Goal: Information Seeking & Learning: Learn about a topic

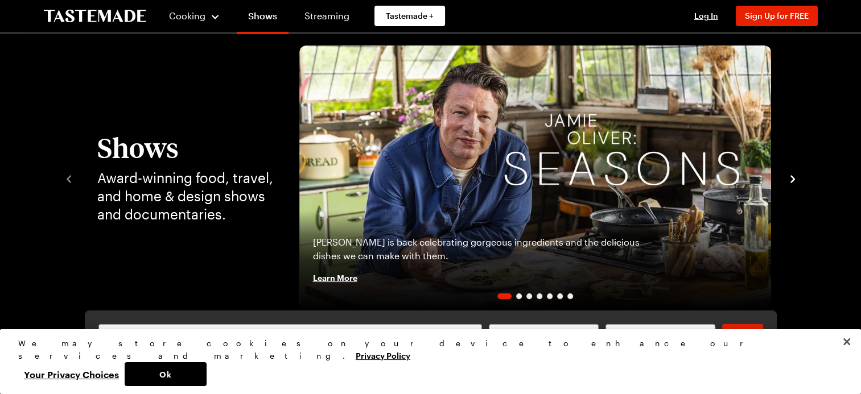
scroll to position [68, 0]
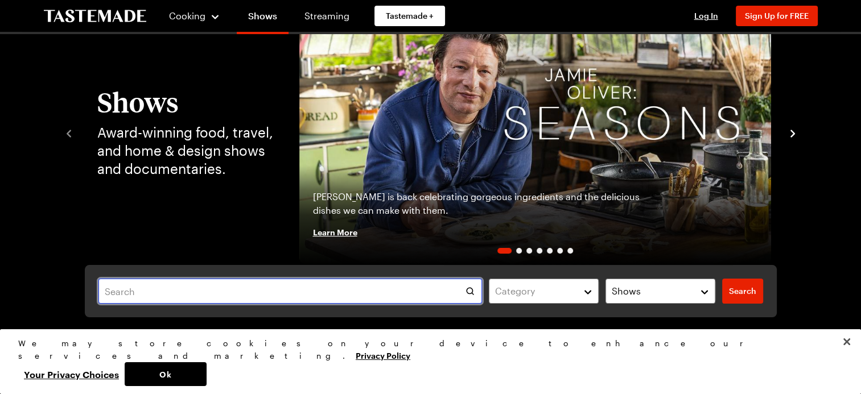
click at [271, 287] on input "text" at bounding box center [290, 291] width 384 height 25
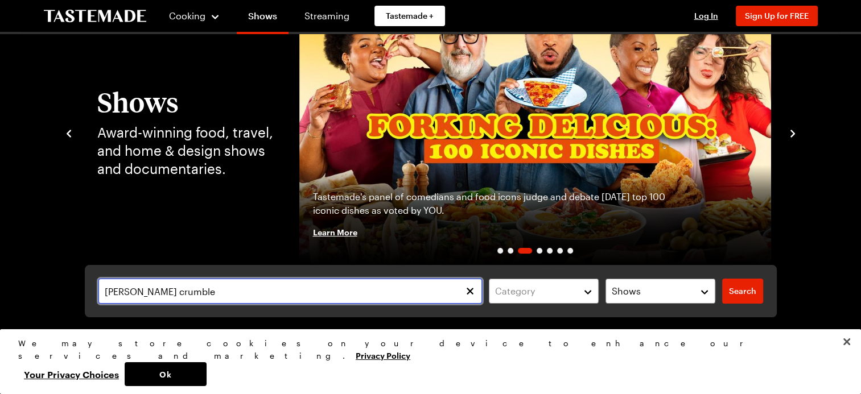
type input "[PERSON_NAME] crumble"
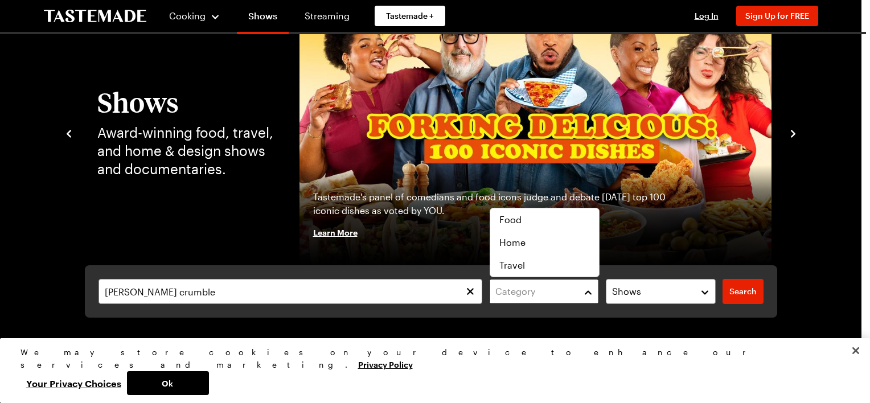
click at [590, 293] on button "Category" at bounding box center [544, 291] width 110 height 25
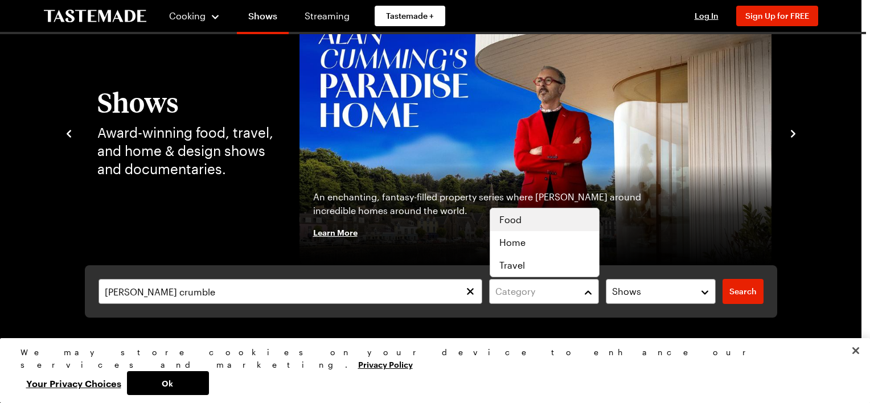
click at [512, 219] on span "Food" at bounding box center [510, 220] width 22 height 14
click at [710, 289] on div "[PERSON_NAME] crumble Category ( 1 ) Clear Shows Search Search" at bounding box center [431, 291] width 692 height 52
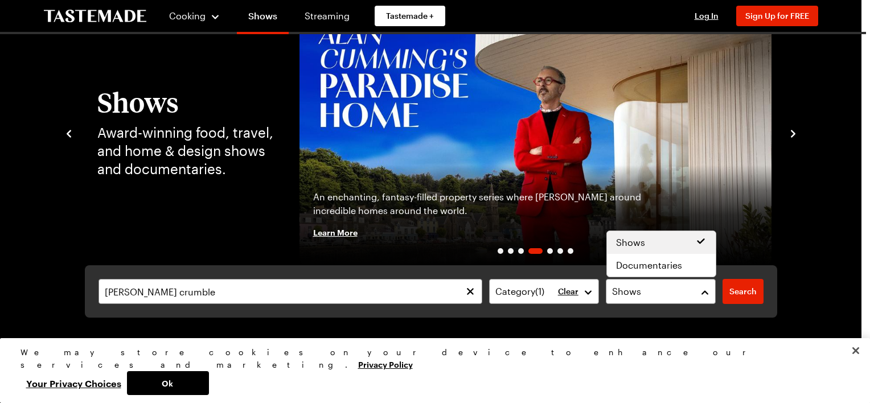
click at [710, 289] on button "Shows" at bounding box center [661, 291] width 110 height 25
click at [752, 289] on div "[PERSON_NAME] crumble Category ( 1 ) Clear Shows Search Search" at bounding box center [431, 291] width 692 height 52
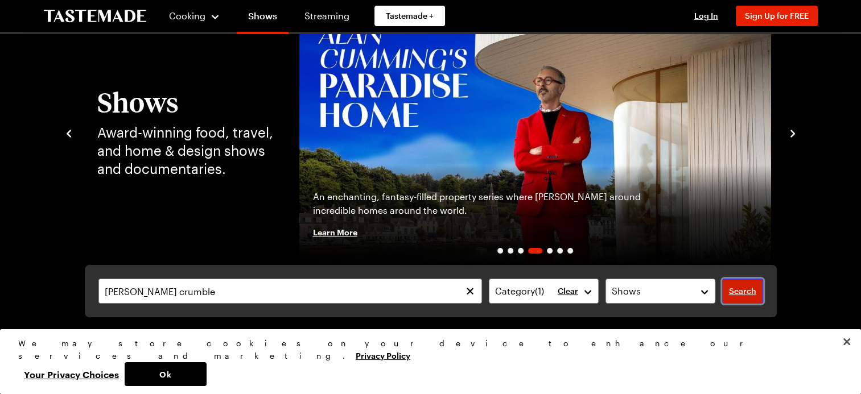
click at [752, 289] on span "Search" at bounding box center [742, 291] width 27 height 11
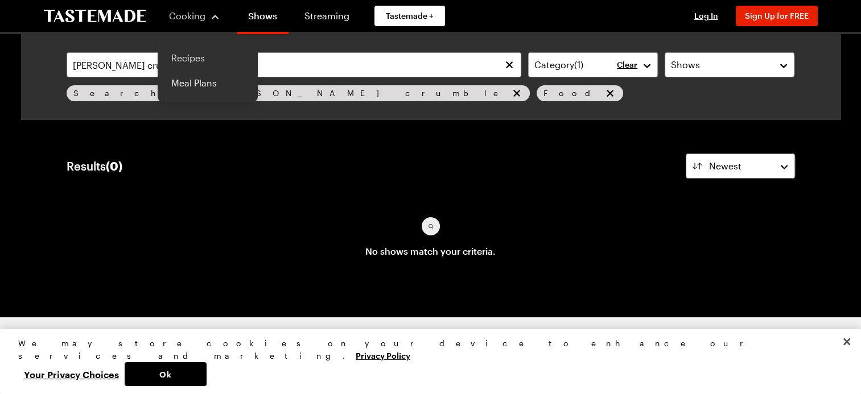
click at [190, 55] on link "Recipes" at bounding box center [207, 58] width 87 height 25
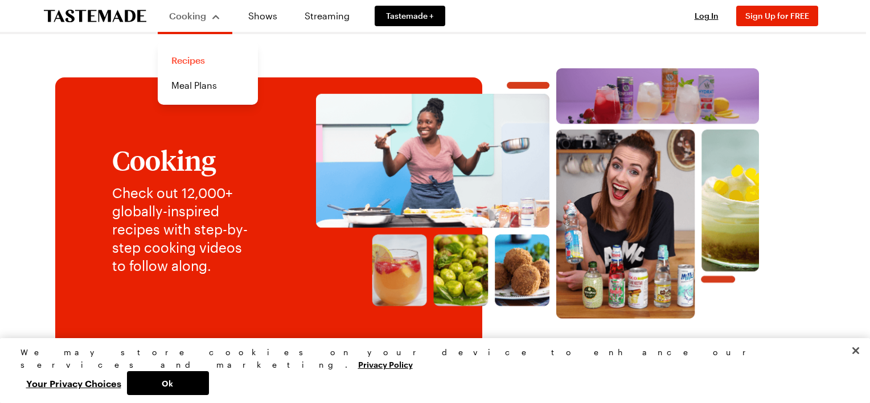
click at [194, 60] on link "Recipes" at bounding box center [207, 60] width 87 height 25
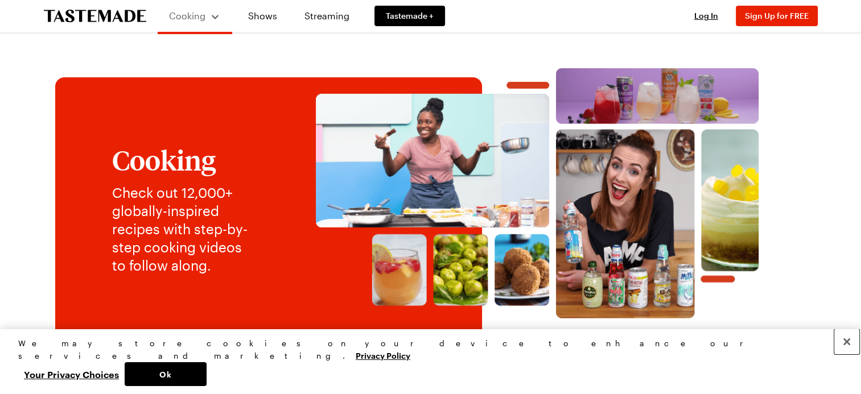
click at [844, 355] on button "Close" at bounding box center [846, 342] width 25 height 25
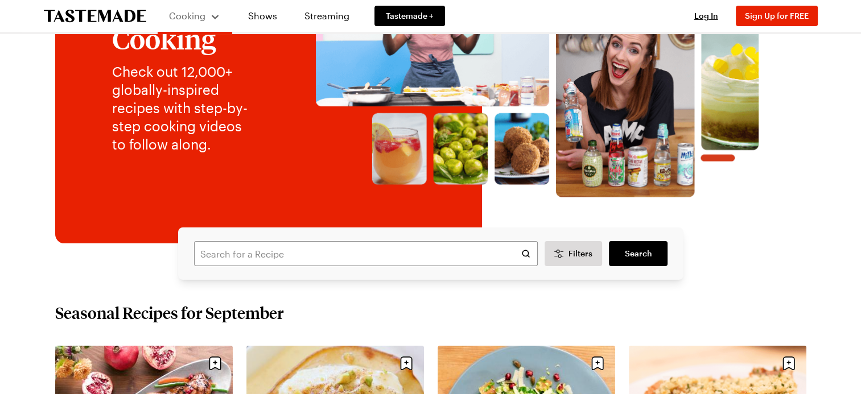
scroll to position [151, 0]
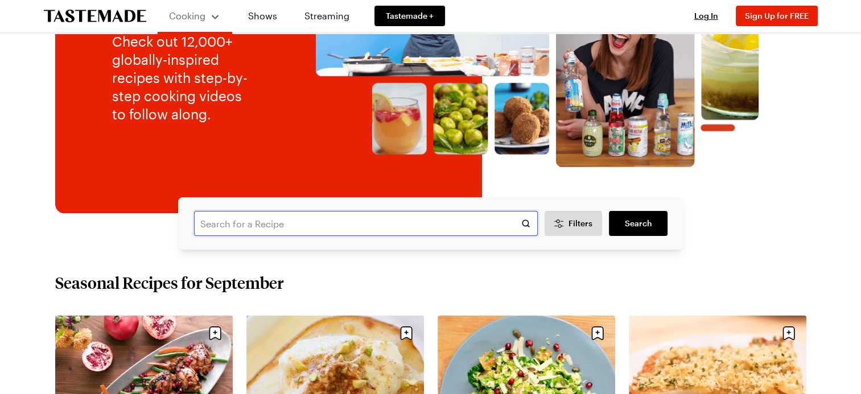
click at [226, 219] on input "text" at bounding box center [366, 223] width 344 height 25
type input "[PERSON_NAME] crumble"
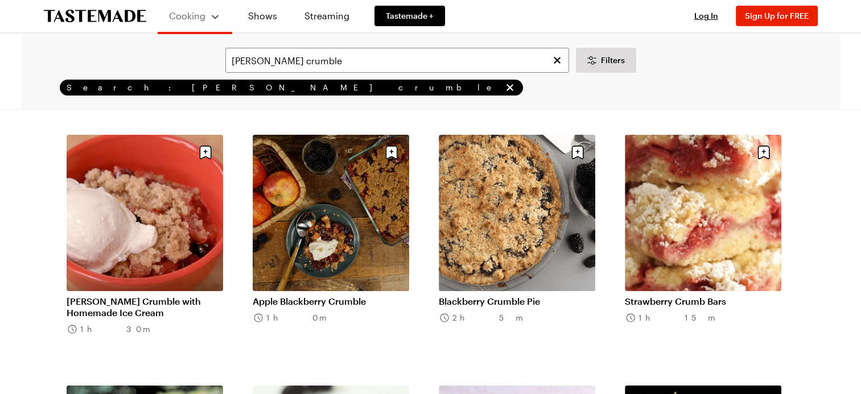
scroll to position [68, 0]
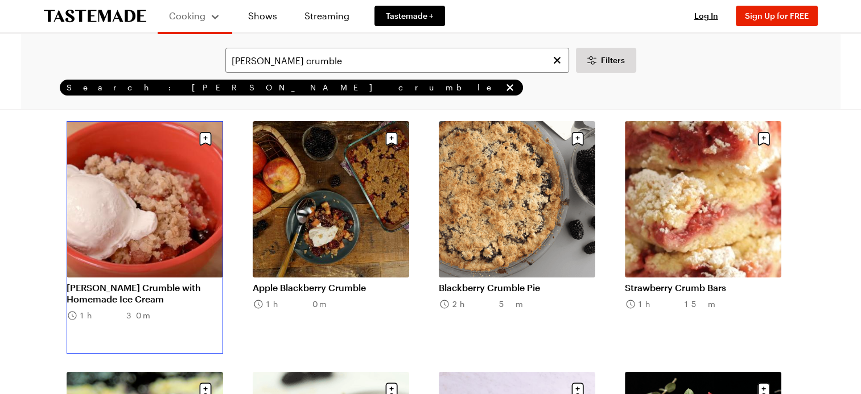
click at [124, 282] on link "[PERSON_NAME] Crumble with Homemade Ice Cream" at bounding box center [145, 293] width 157 height 23
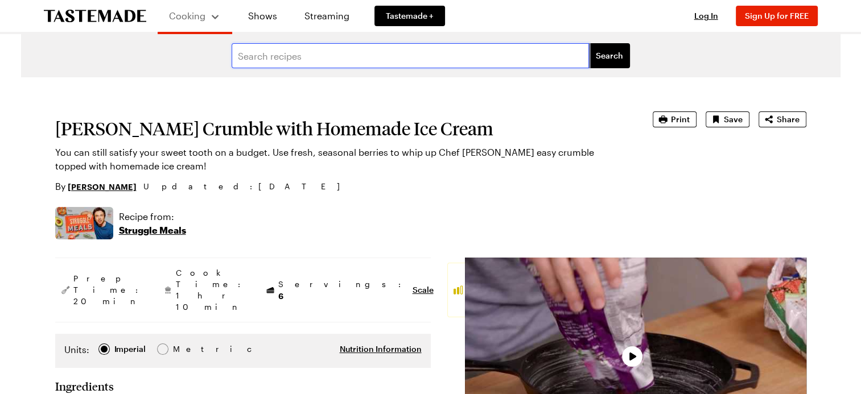
click at [254, 55] on input "text" at bounding box center [410, 55] width 357 height 25
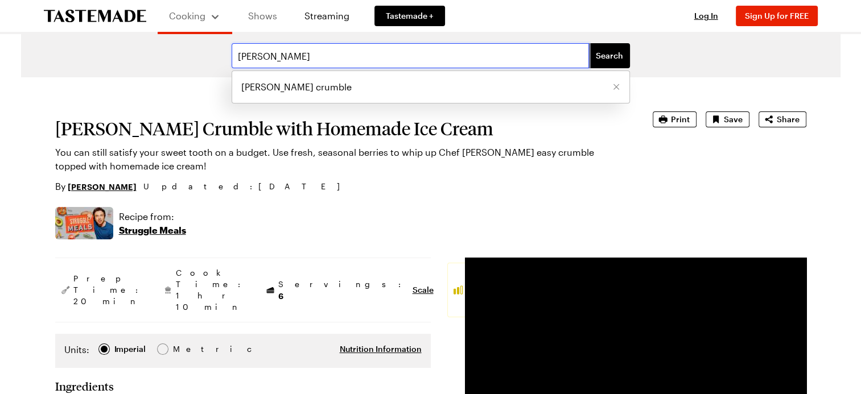
type input "[PERSON_NAME]"
click at [264, 18] on link "Shows" at bounding box center [263, 16] width 52 height 32
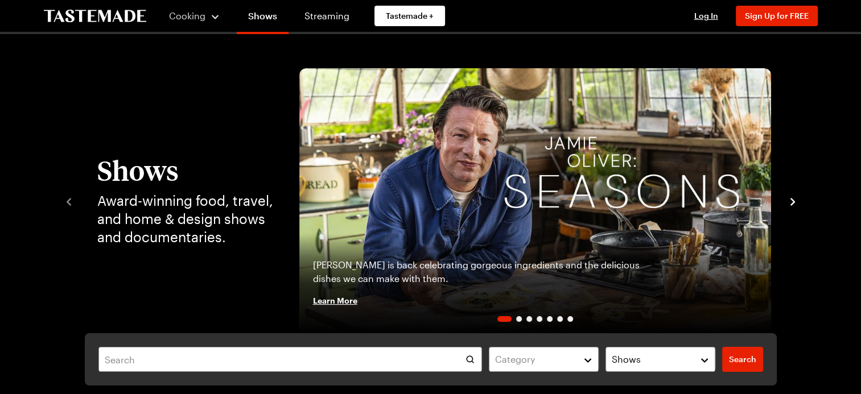
click at [616, 196] on img "1 / 7" at bounding box center [535, 200] width 472 height 265
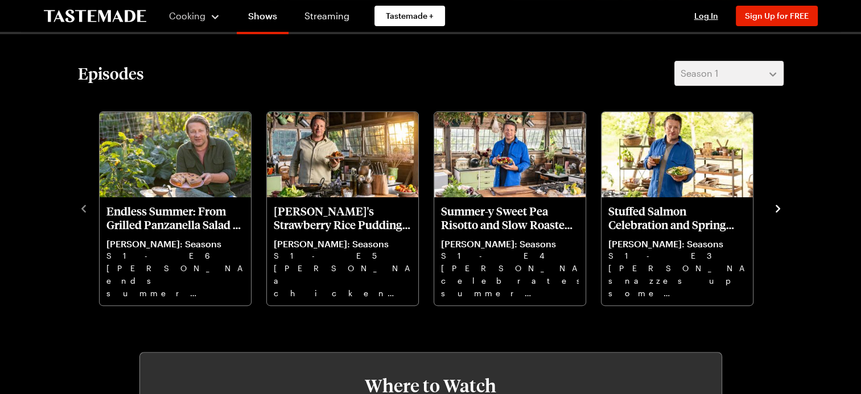
scroll to position [296, 0]
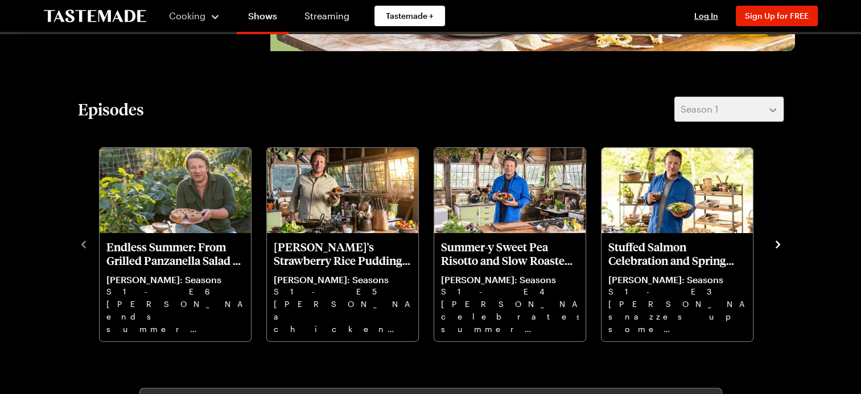
click at [775, 246] on icon "navigate to next item" at bounding box center [777, 244] width 11 height 11
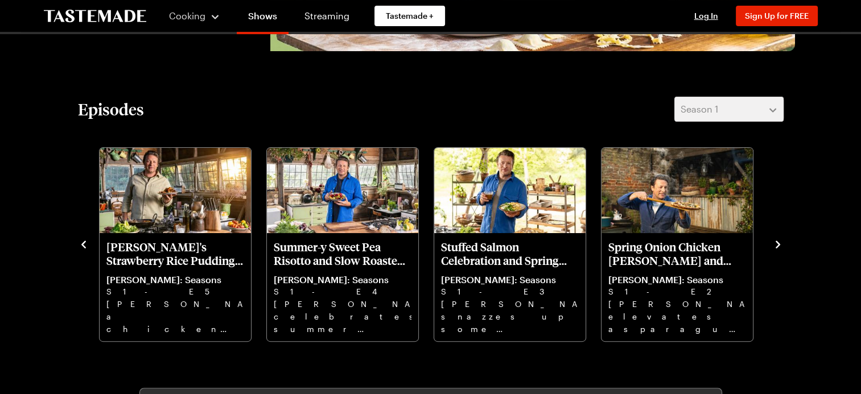
click at [775, 246] on icon "navigate to next item" at bounding box center [777, 244] width 11 height 11
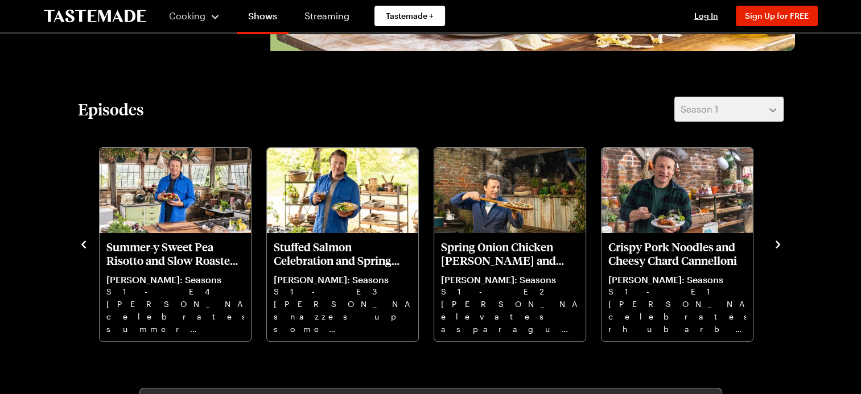
click at [775, 246] on icon "navigate to next item" at bounding box center [777, 244] width 11 height 11
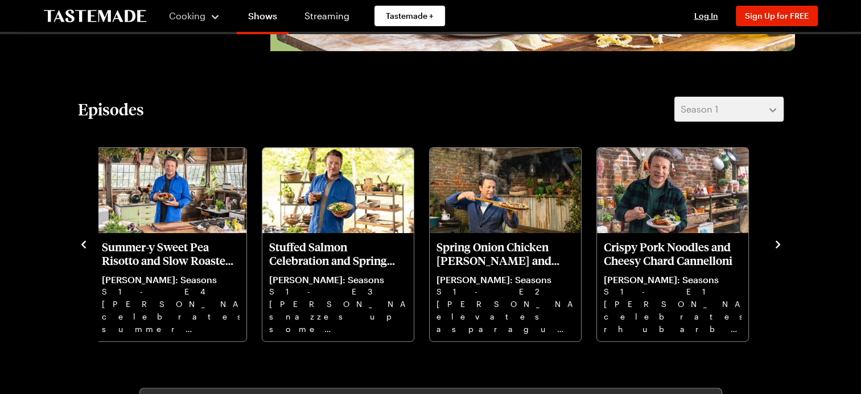
click at [775, 246] on icon "navigate to next item" at bounding box center [777, 244] width 11 height 11
click at [779, 245] on icon "navigate to next item" at bounding box center [778, 244] width 5 height 7
